Goal: Check status: Check status

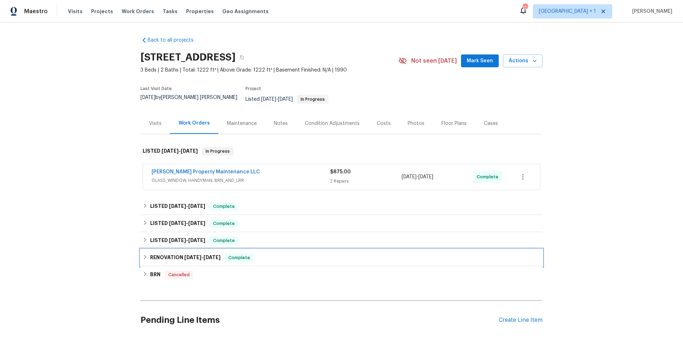
click at [288, 257] on div "RENOVATION 3/4/25 - 3/13/25 Complete" at bounding box center [341, 257] width 402 height 17
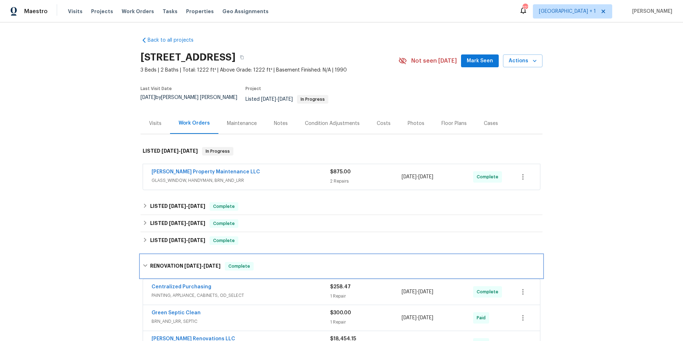
scroll to position [58, 0]
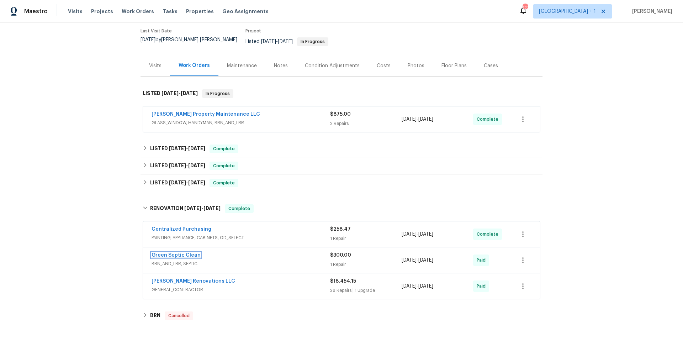
click at [183, 252] on link "Green Septic Clean" at bounding box center [175, 254] width 49 height 5
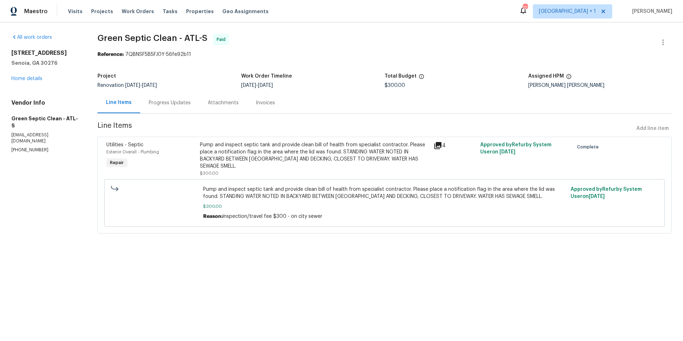
click at [167, 103] on div "Progress Updates" at bounding box center [170, 102] width 42 height 7
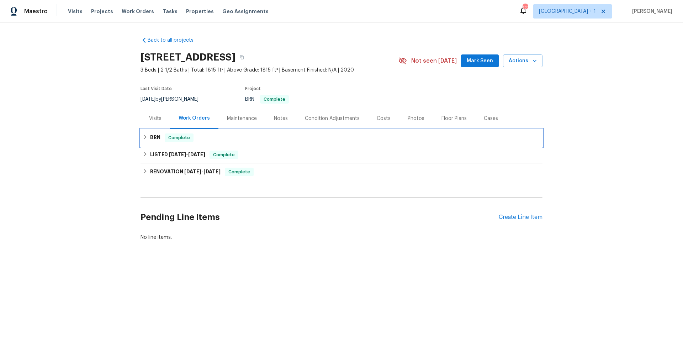
click at [261, 136] on div "BRN Complete" at bounding box center [342, 137] width 398 height 9
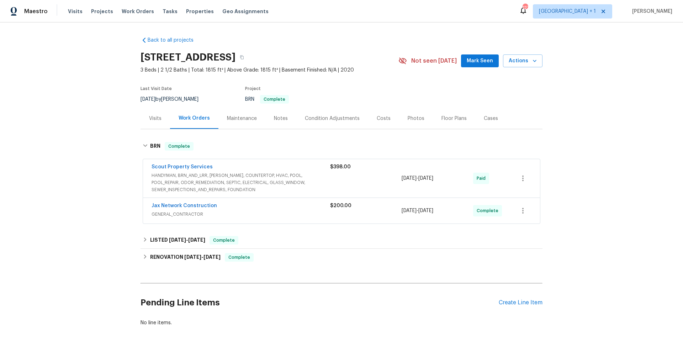
click at [306, 167] on div "Scout Property Services" at bounding box center [240, 167] width 179 height 9
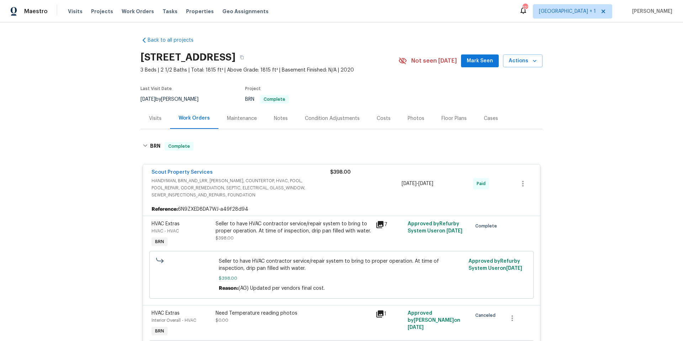
click at [194, 169] on span "Scout Property Services" at bounding box center [181, 172] width 61 height 7
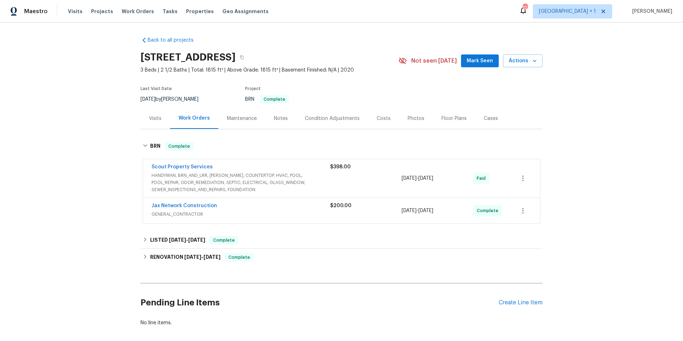
click at [232, 170] on div "Scout Property Services" at bounding box center [240, 167] width 179 height 9
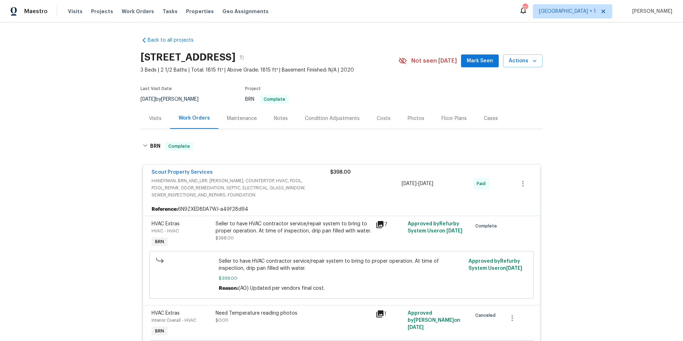
click at [242, 186] on span "HANDYMAN, BRN_AND_LRR, WELLS, COUNTERTOP, HVAC, POOL, POOL_REPAIR, ODOR_REMEDIA…" at bounding box center [240, 187] width 179 height 21
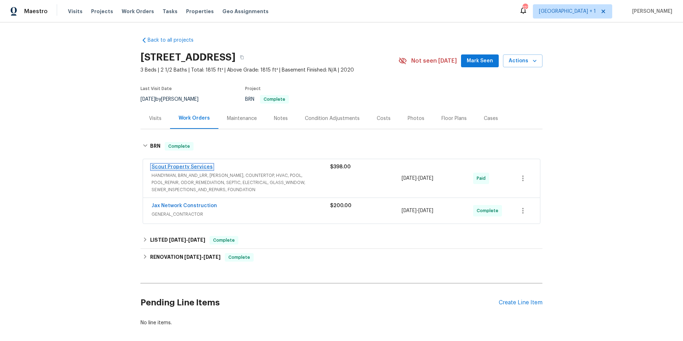
click at [177, 165] on link "Scout Property Services" at bounding box center [181, 166] width 61 height 5
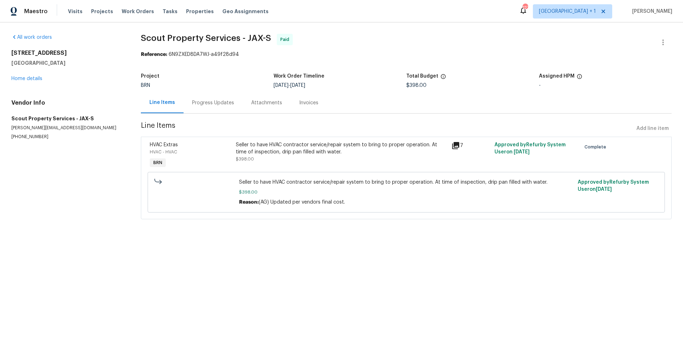
click at [223, 103] on div "Progress Updates" at bounding box center [213, 102] width 42 height 7
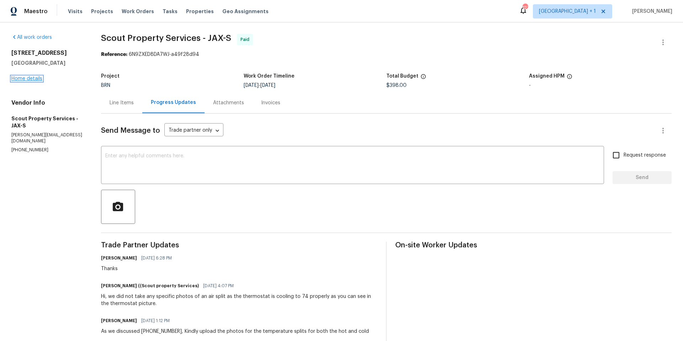
click at [39, 79] on link "Home details" at bounding box center [26, 78] width 31 height 5
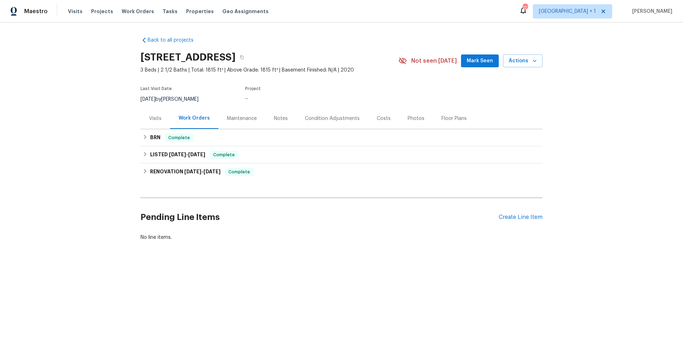
click at [154, 120] on div "Visits" at bounding box center [155, 118] width 12 height 7
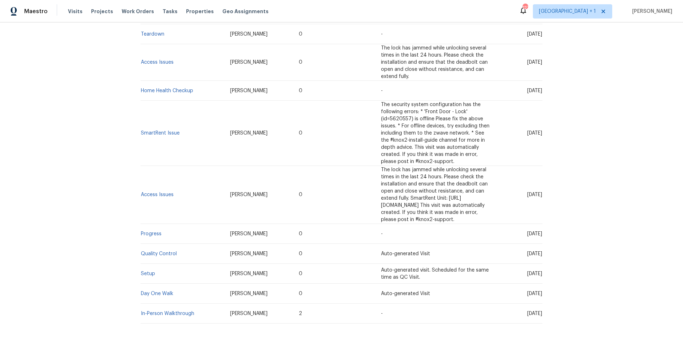
scroll to position [159, 0]
click at [171, 310] on link "In-Person Walkthrough" at bounding box center [167, 312] width 53 height 5
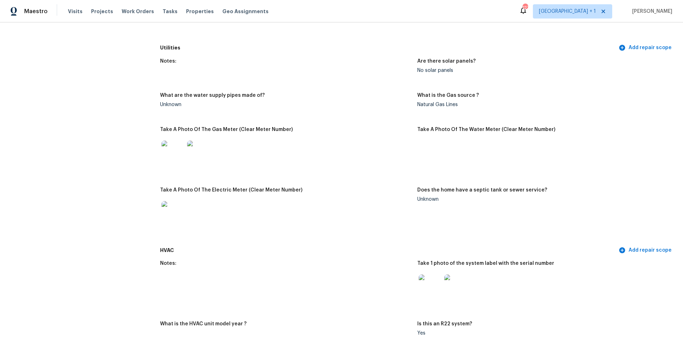
scroll to position [571, 0]
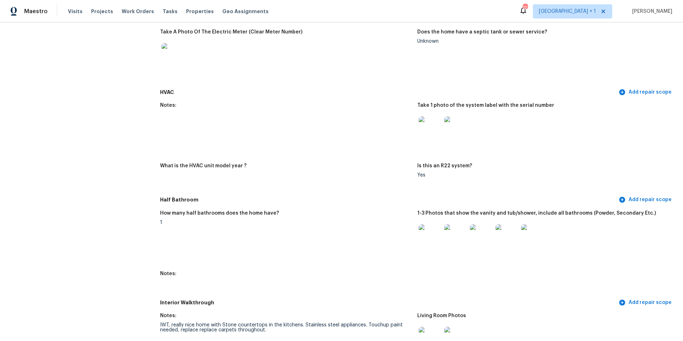
click at [429, 123] on img at bounding box center [430, 127] width 23 height 23
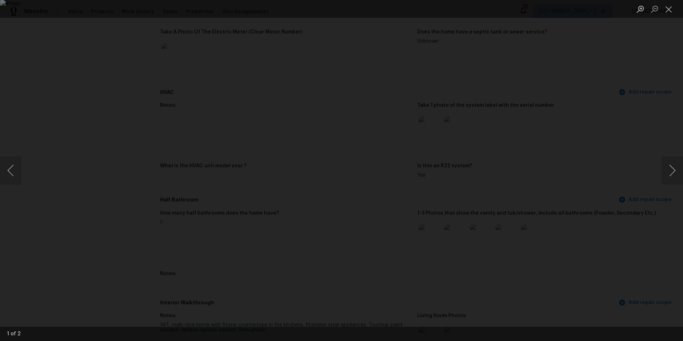
click at [597, 134] on div "Lightbox" at bounding box center [341, 170] width 683 height 341
